Goal: Information Seeking & Learning: Learn about a topic

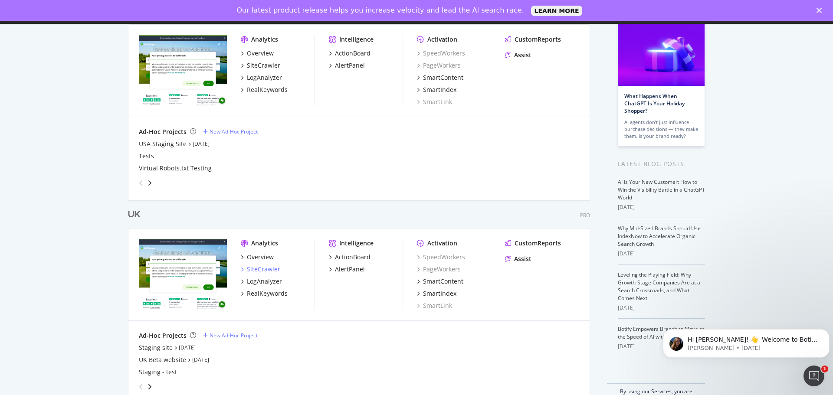
click at [261, 266] on div "SiteCrawler" at bounding box center [263, 269] width 33 height 9
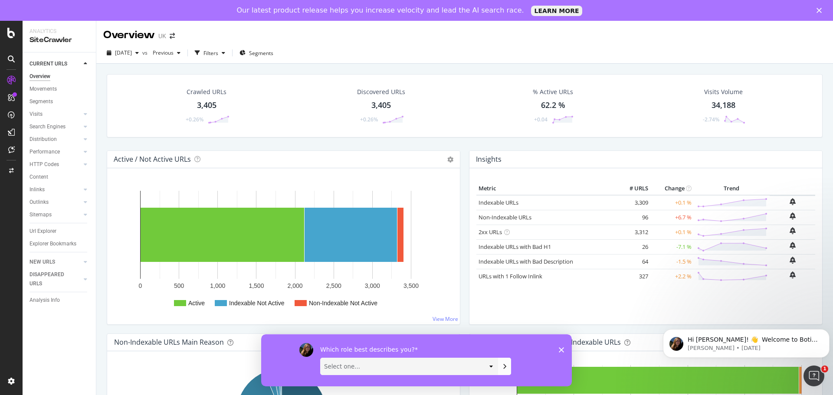
click at [559, 347] on div "Which role best describes you? Select one... Analyst/BI C-level Leadership Cont…" at bounding box center [416, 360] width 311 height 52
click at [560, 349] on icon "Close survey" at bounding box center [561, 349] width 5 height 5
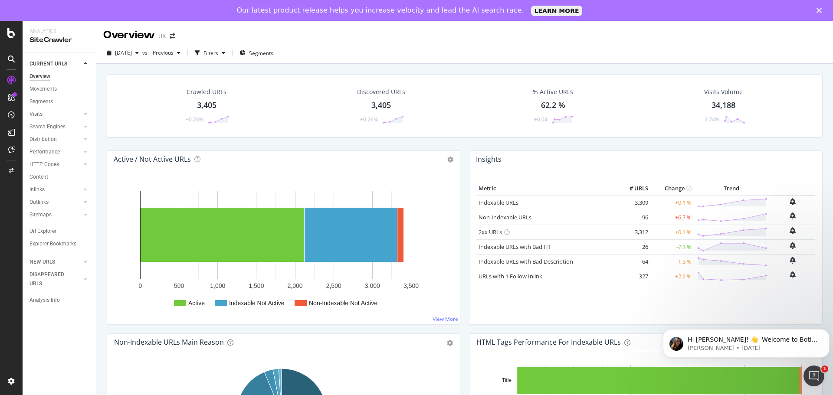
drag, startPoint x: 514, startPoint y: 220, endPoint x: 504, endPoint y: 217, distance: 10.6
click at [514, 219] on link "Non-Indexable URLs" at bounding box center [505, 218] width 53 height 8
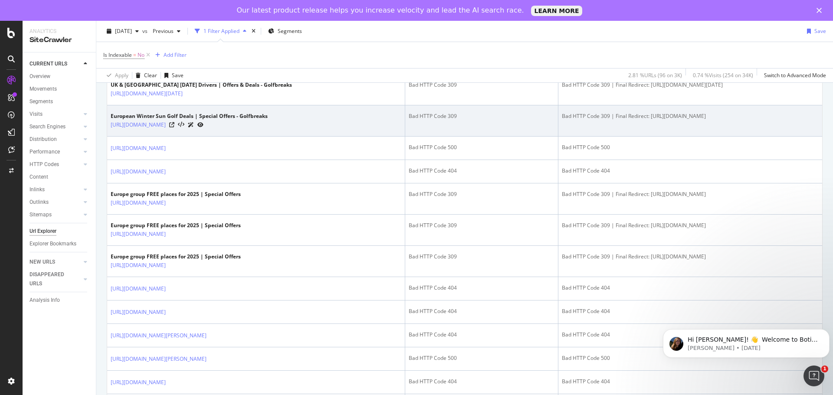
scroll to position [564, 0]
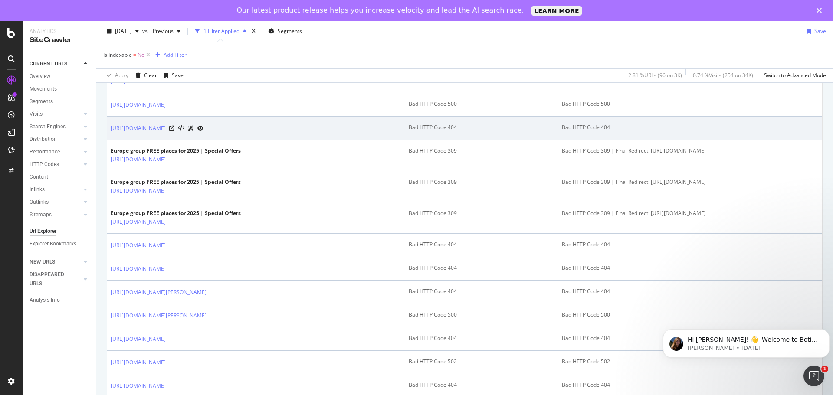
click at [166, 133] on link "[URL][DOMAIN_NAME]" at bounding box center [138, 128] width 55 height 9
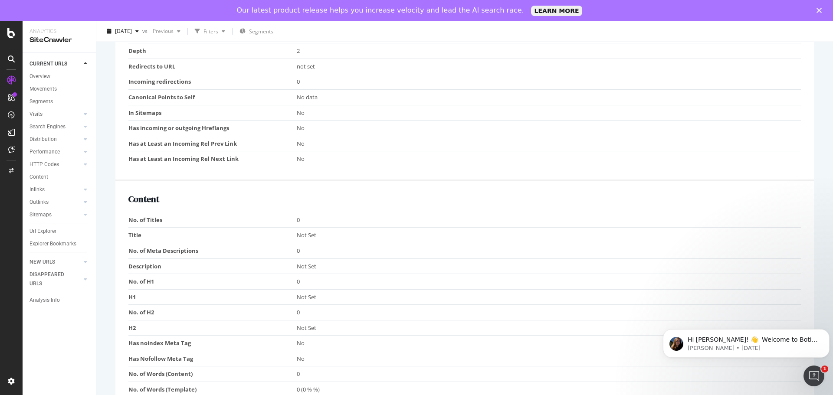
scroll to position [391, 0]
